Goal: Check status: Check status

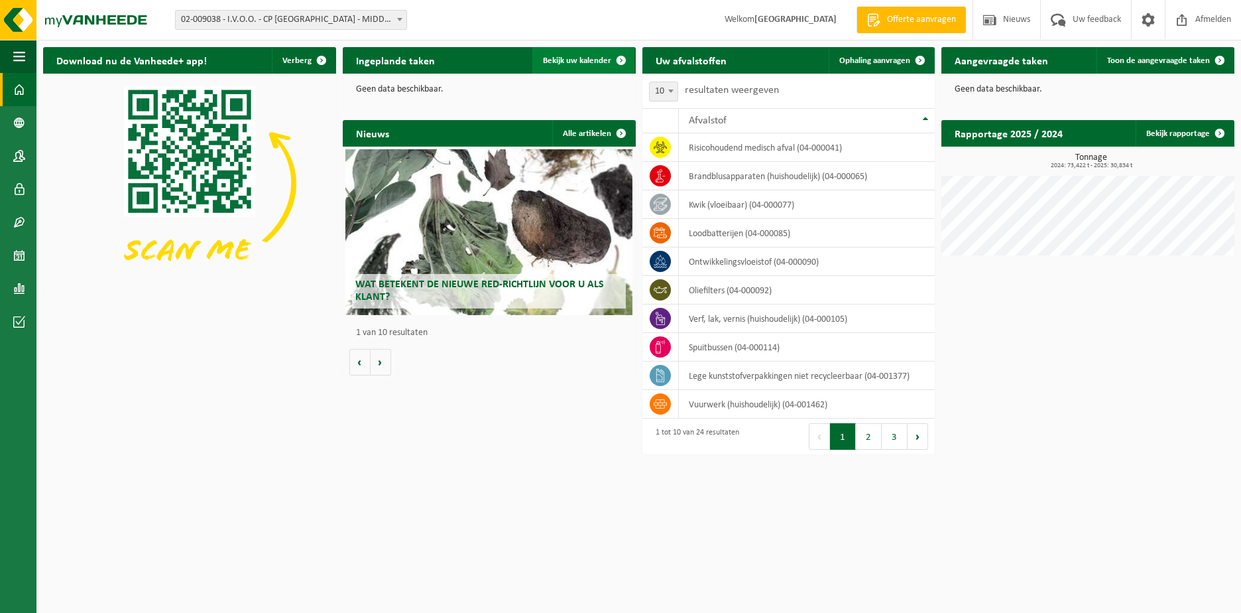
click at [570, 60] on span "Bekijk uw kalender" at bounding box center [577, 60] width 68 height 9
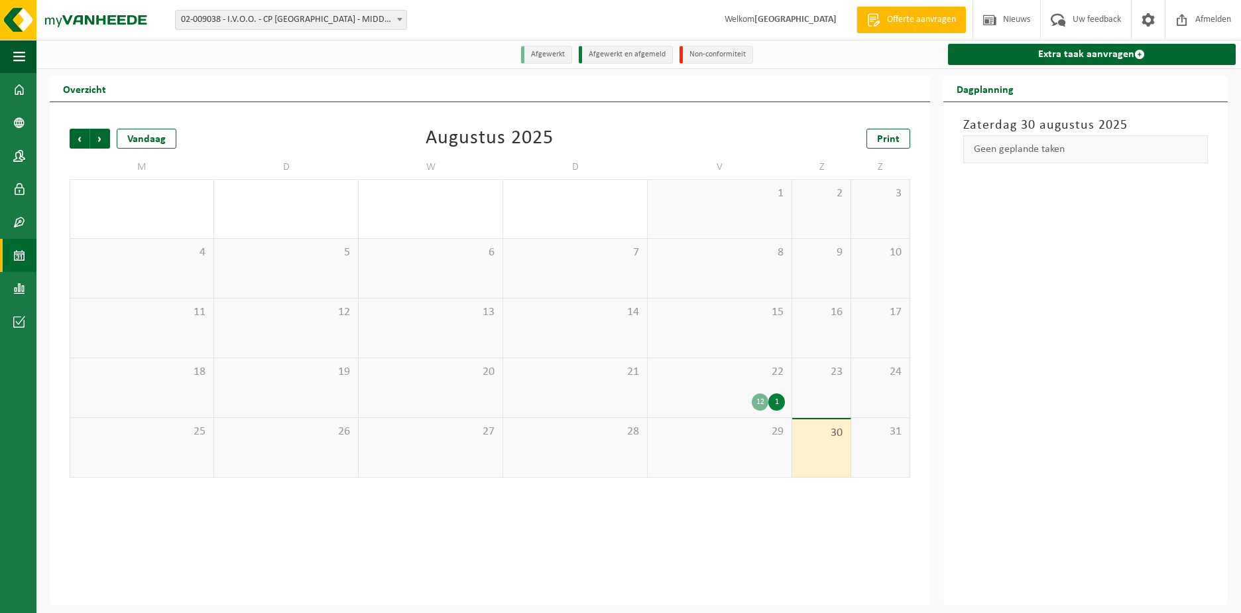
click at [715, 403] on div "12 1" at bounding box center [720, 401] width 131 height 17
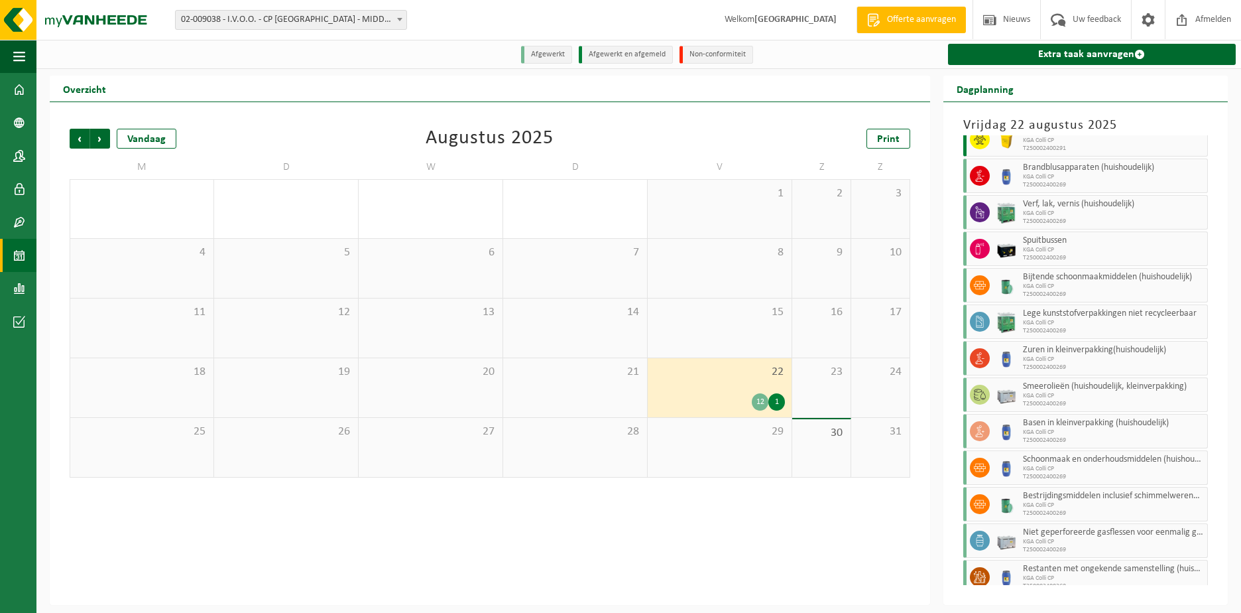
scroll to position [65, 0]
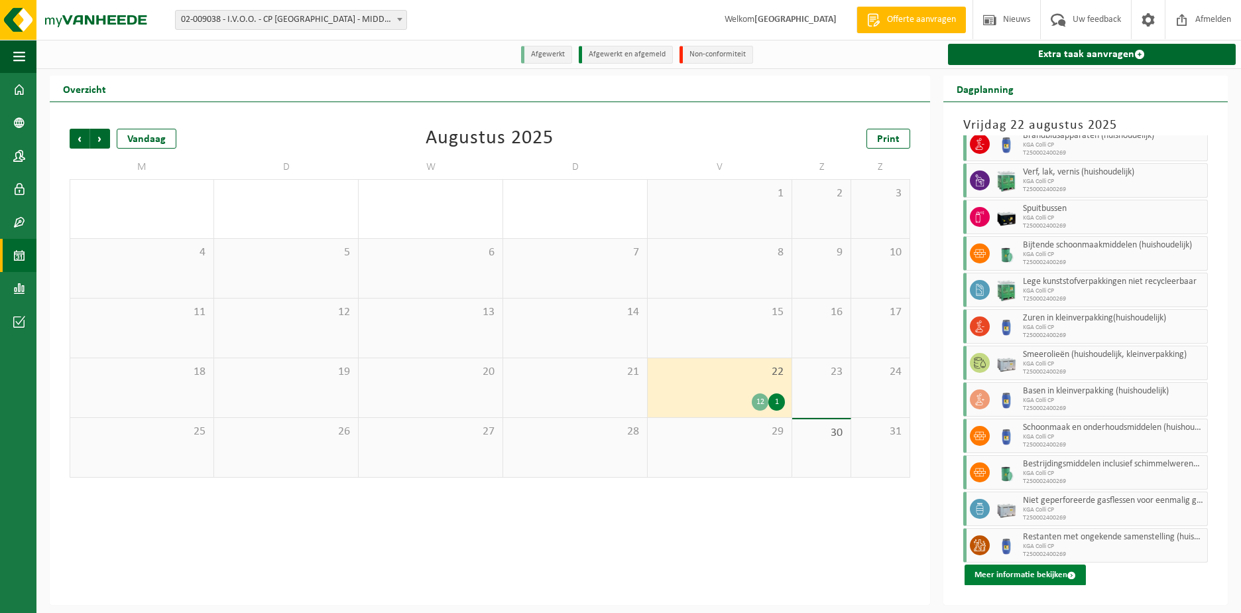
click at [1032, 572] on button "Meer informatie bekijken" at bounding box center [1025, 574] width 121 height 21
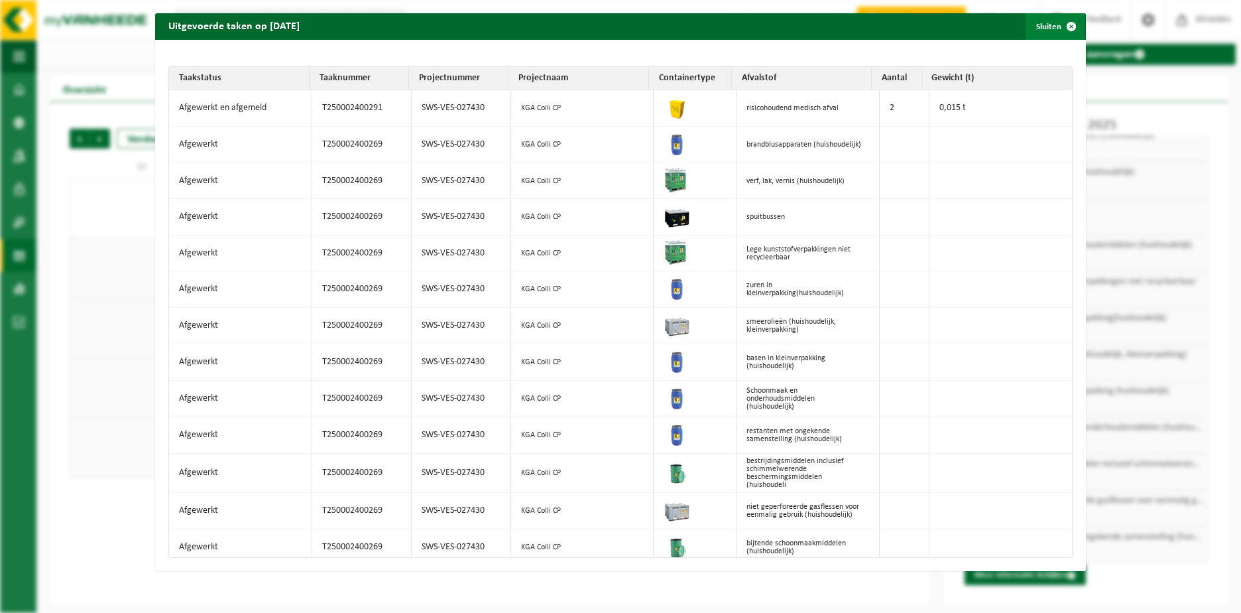
click at [1059, 25] on span "button" at bounding box center [1071, 26] width 27 height 27
